Goal: Task Accomplishment & Management: Use online tool/utility

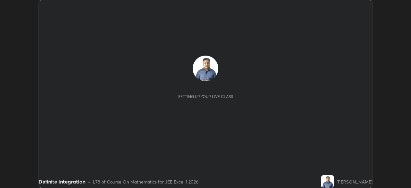
scroll to position [188, 410]
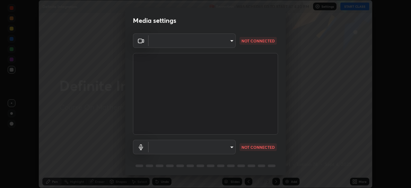
type input "d943c429c6768cc43748b604c9c0ebf3724e607f85506a855244b083f0bc12de"
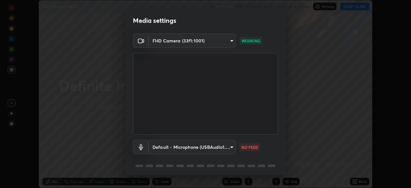
click at [210, 148] on body "Erase all Definite Integration Recording WAS SCHEDULED TO START AT 4:30 PM Sett…" at bounding box center [205, 94] width 411 height 188
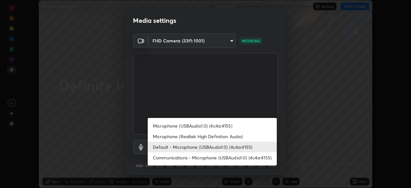
click at [175, 157] on li "Communications - Microphone (USBAudio1.0) (4c4a:4155)" at bounding box center [212, 157] width 129 height 11
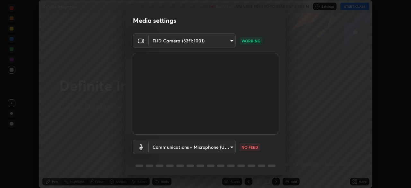
click at [165, 150] on body "Erase all Definite Integration Recording WAS SCHEDULED TO START AT 4:30 PM Sett…" at bounding box center [205, 94] width 411 height 188
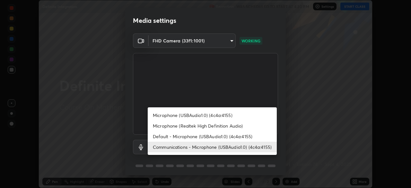
click at [165, 136] on li "Default - Microphone (USBAudio1.0) (4c4a:4155)" at bounding box center [212, 136] width 129 height 11
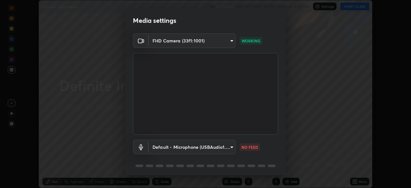
click at [161, 149] on body "Erase all Definite Integration Recording WAS SCHEDULED TO START AT 4:30 PM Sett…" at bounding box center [205, 94] width 411 height 188
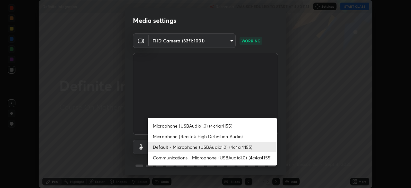
click at [162, 159] on li "Communications - Microphone (USBAudio1.0) (4c4a:4155)" at bounding box center [212, 157] width 129 height 11
type input "communications"
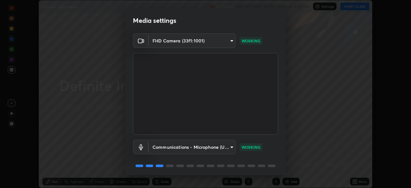
scroll to position [23, 0]
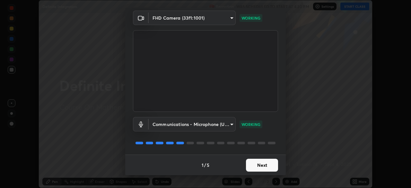
click at [265, 161] on button "Next" at bounding box center [262, 164] width 32 height 13
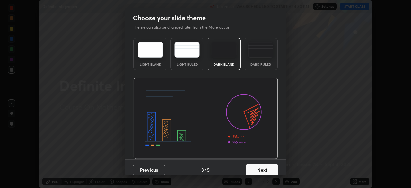
click at [265, 165] on button "Next" at bounding box center [262, 169] width 32 height 13
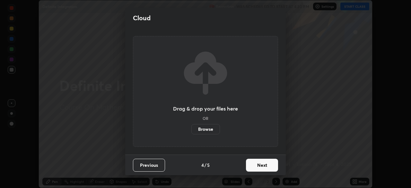
click at [263, 161] on button "Next" at bounding box center [262, 164] width 32 height 13
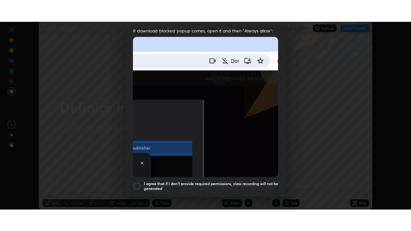
scroll to position [154, 0]
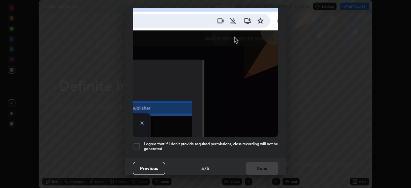
click at [174, 147] on h5 "I agree that if I don't provide required permissions, class recording will not …" at bounding box center [211, 146] width 134 height 10
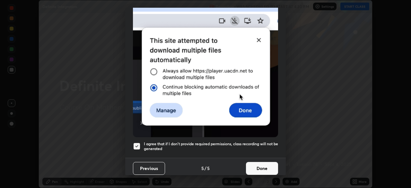
click at [259, 163] on button "Done" at bounding box center [262, 168] width 32 height 13
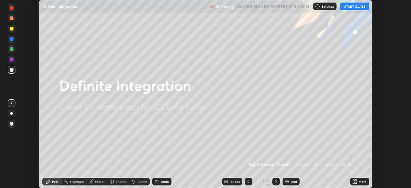
click at [355, 179] on icon at bounding box center [356, 180] width 2 height 2
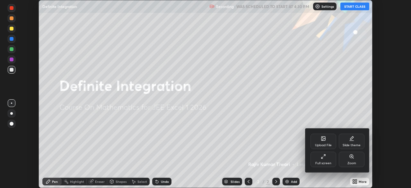
click at [324, 159] on div "Full screen" at bounding box center [323, 158] width 26 height 15
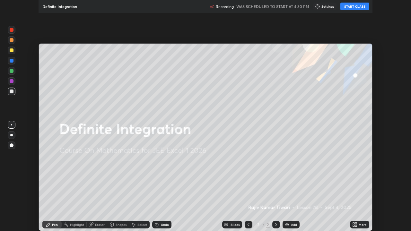
scroll to position [231, 411]
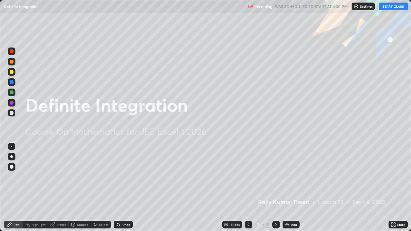
click at [391, 9] on button "START CLASS" at bounding box center [392, 7] width 29 height 8
click at [288, 187] on img at bounding box center [286, 224] width 5 height 5
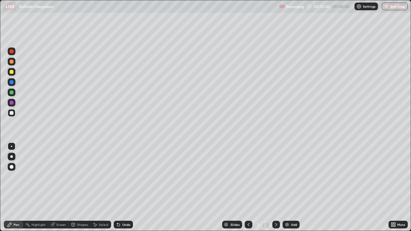
click at [57, 187] on div "Eraser" at bounding box center [61, 224] width 10 height 3
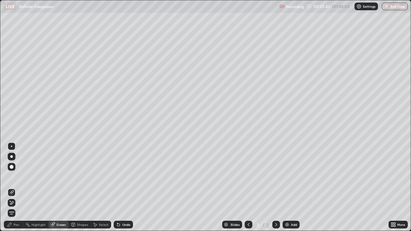
click at [12, 187] on span "Erase all" at bounding box center [11, 213] width 7 height 4
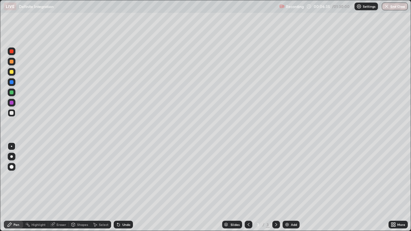
click at [11, 72] on div at bounding box center [12, 72] width 4 height 4
click at [55, 187] on div "Eraser" at bounding box center [58, 225] width 21 height 8
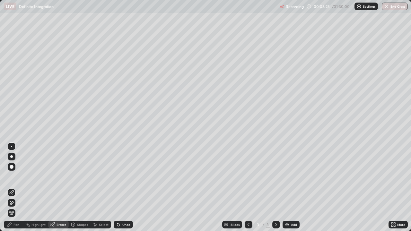
click at [16, 187] on div "Pen" at bounding box center [16, 224] width 6 height 3
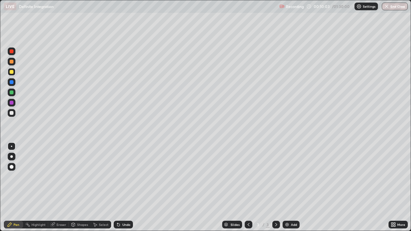
click at [13, 83] on div at bounding box center [12, 82] width 4 height 4
click at [12, 71] on div at bounding box center [12, 72] width 4 height 4
click at [291, 187] on div "Add" at bounding box center [294, 224] width 6 height 3
click at [57, 187] on div "Eraser" at bounding box center [61, 224] width 10 height 3
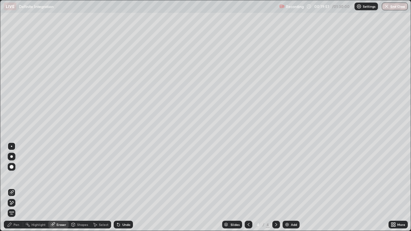
click at [12, 187] on icon at bounding box center [12, 202] width 4 height 3
click at [14, 187] on div "Pen" at bounding box center [13, 225] width 19 height 8
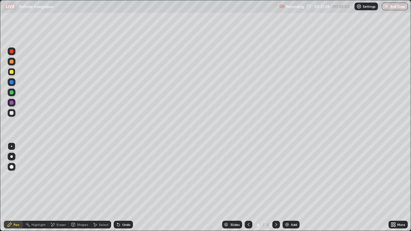
click at [13, 84] on div at bounding box center [12, 82] width 8 height 8
click at [291, 187] on div "Add" at bounding box center [294, 224] width 6 height 3
click at [12, 72] on div at bounding box center [12, 72] width 4 height 4
click at [14, 112] on div at bounding box center [12, 113] width 8 height 8
click at [291, 187] on div "Add" at bounding box center [294, 224] width 6 height 3
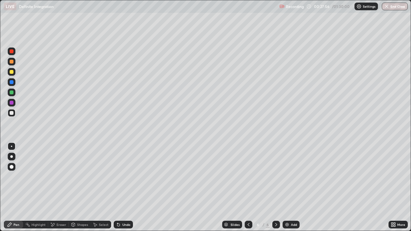
click at [13, 72] on div at bounding box center [12, 72] width 4 height 4
click at [288, 187] on img at bounding box center [286, 224] width 5 height 5
click at [244, 187] on div at bounding box center [248, 225] width 8 height 8
click at [274, 187] on div at bounding box center [276, 225] width 8 height 8
click at [13, 114] on div at bounding box center [12, 113] width 4 height 4
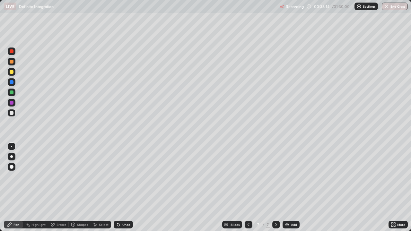
click at [12, 74] on div at bounding box center [12, 72] width 8 height 8
click at [14, 113] on div at bounding box center [12, 113] width 8 height 8
click at [291, 187] on div "Add" at bounding box center [290, 225] width 17 height 8
click at [14, 72] on div at bounding box center [12, 72] width 8 height 8
click at [15, 113] on div at bounding box center [12, 113] width 8 height 8
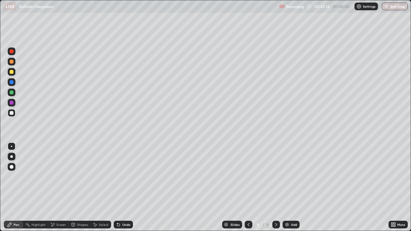
click at [12, 73] on div at bounding box center [12, 72] width 4 height 4
click at [12, 113] on div at bounding box center [12, 113] width 4 height 4
click at [286, 187] on img at bounding box center [286, 224] width 5 height 5
click at [14, 72] on div at bounding box center [12, 72] width 8 height 8
click at [248, 187] on icon at bounding box center [248, 224] width 5 height 5
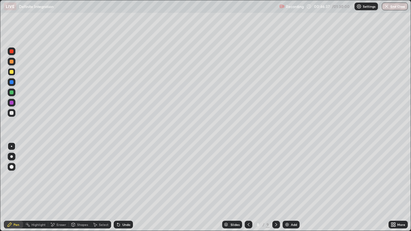
click at [268, 187] on div "9" at bounding box center [268, 225] width 4 height 6
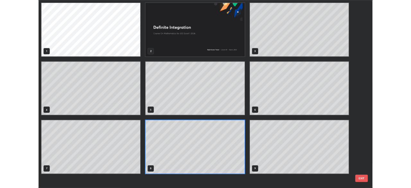
scroll to position [228, 407]
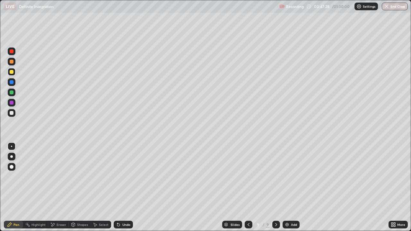
click at [289, 187] on div "Add" at bounding box center [290, 225] width 17 height 8
click at [13, 112] on div at bounding box center [12, 113] width 4 height 4
click at [290, 187] on div "Add" at bounding box center [290, 225] width 17 height 8
click at [14, 71] on div at bounding box center [12, 72] width 8 height 8
click at [291, 187] on div "Add" at bounding box center [294, 224] width 6 height 3
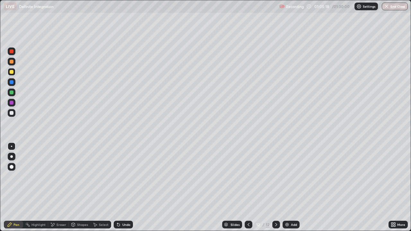
click at [14, 115] on div at bounding box center [12, 113] width 8 height 8
click at [288, 187] on img at bounding box center [286, 224] width 5 height 5
click at [14, 72] on div at bounding box center [12, 72] width 8 height 8
click at [15, 114] on div at bounding box center [12, 113] width 8 height 8
click at [396, 9] on button "End Class" at bounding box center [394, 7] width 26 height 8
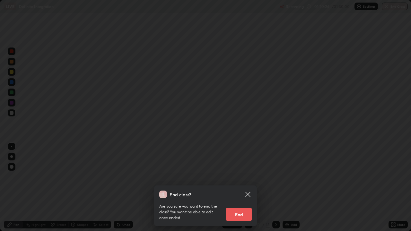
click at [249, 187] on button "End" at bounding box center [239, 214] width 26 height 13
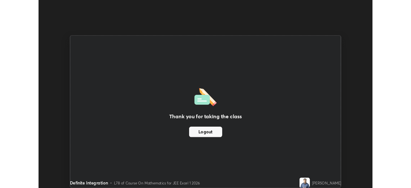
scroll to position [31885, 31662]
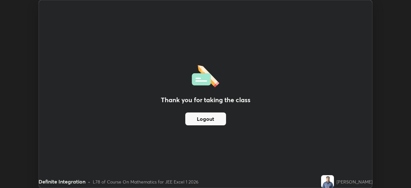
scroll to position [188, 411]
click at [224, 30] on div "Thank you for taking the class Logout" at bounding box center [205, 93] width 333 height 187
